Goal: Go to known website: Go to known website

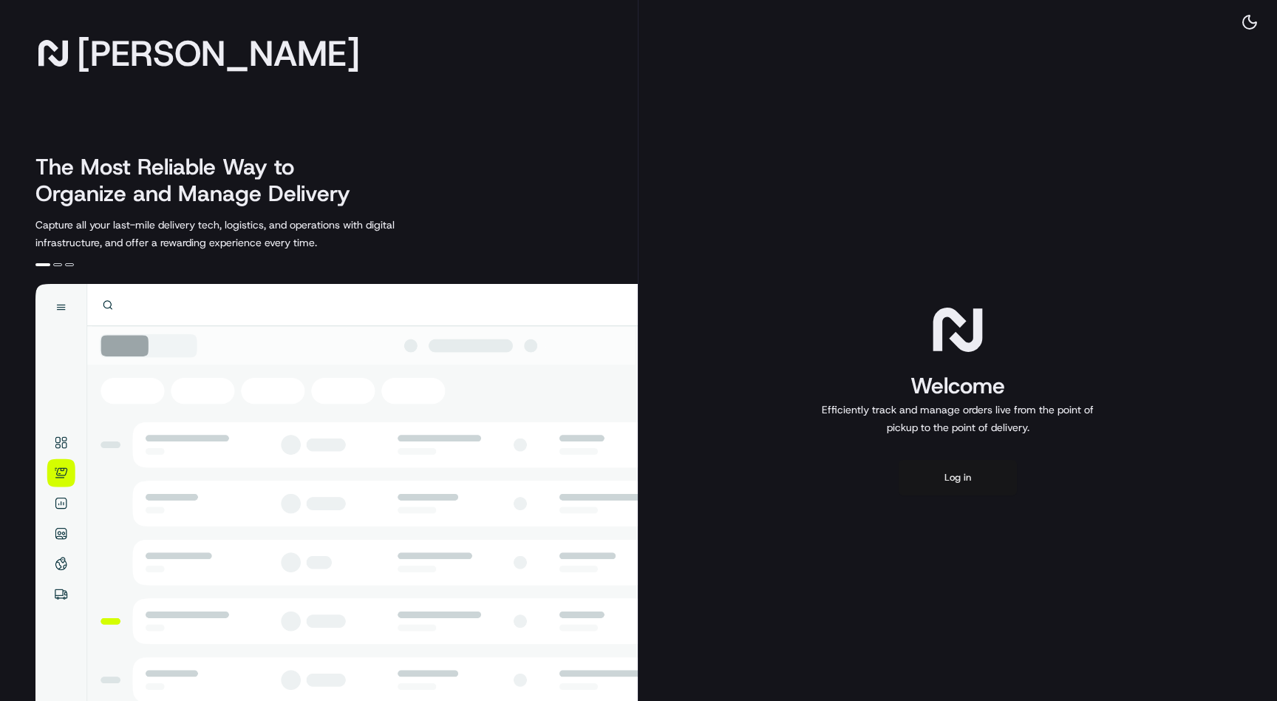
click at [974, 483] on button "Log in" at bounding box center [958, 477] width 118 height 35
